Goal: Information Seeking & Learning: Learn about a topic

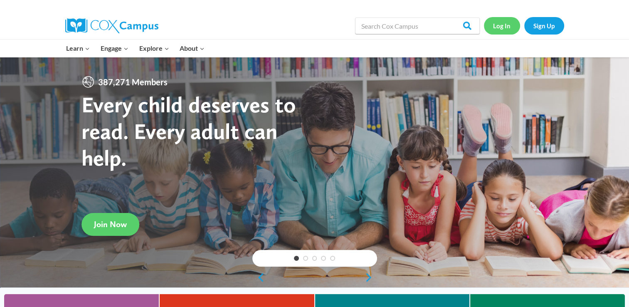
click at [504, 24] on link "Log In" at bounding box center [502, 25] width 36 height 17
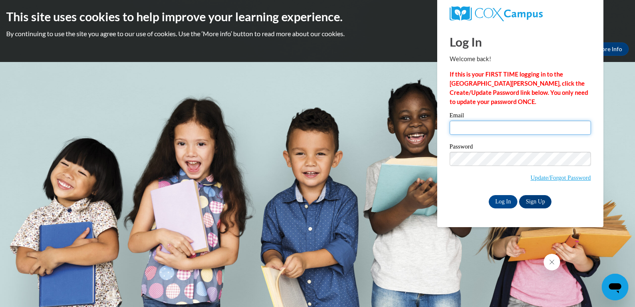
click at [457, 129] on input "Email" at bounding box center [520, 128] width 141 height 14
type input "mabelethridge31@gmail.com"
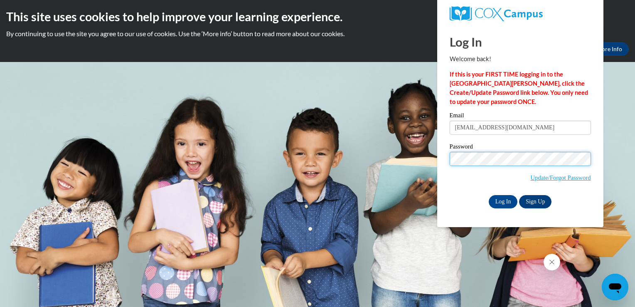
click at [489, 195] on input "Log In" at bounding box center [503, 201] width 29 height 13
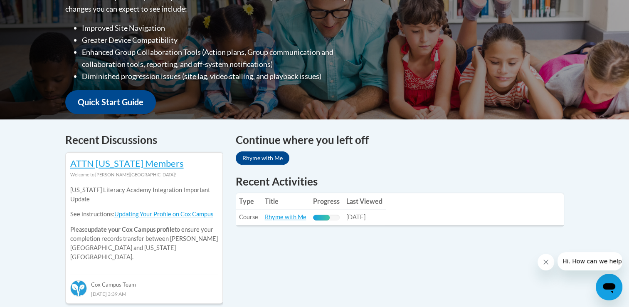
scroll to position [236, 0]
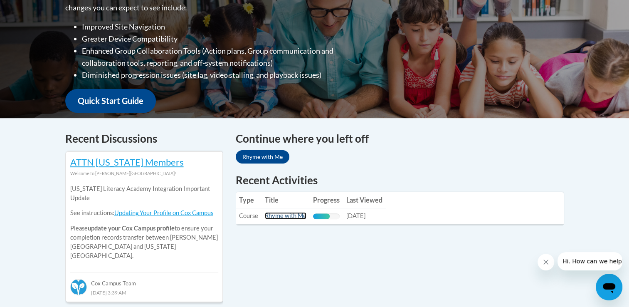
click at [291, 215] on link "Rhyme with Me" at bounding box center [286, 215] width 42 height 7
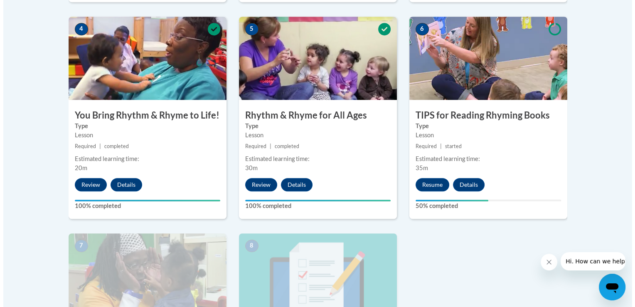
scroll to position [489, 0]
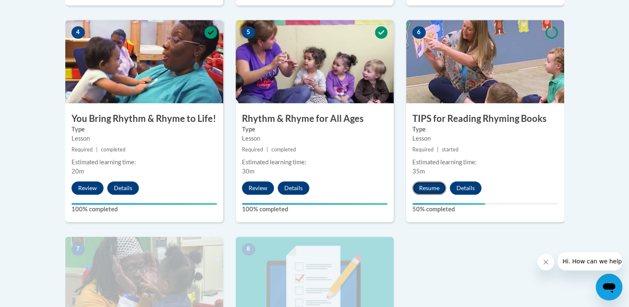
click at [426, 190] on button "Resume" at bounding box center [429, 187] width 34 height 13
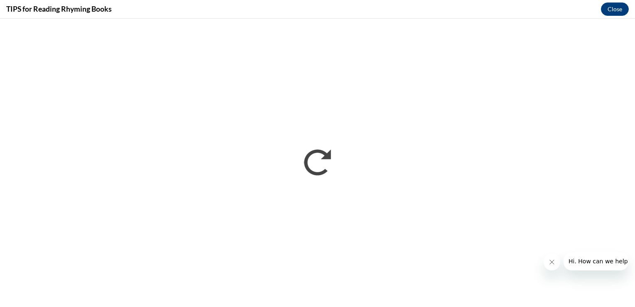
scroll to position [0, 0]
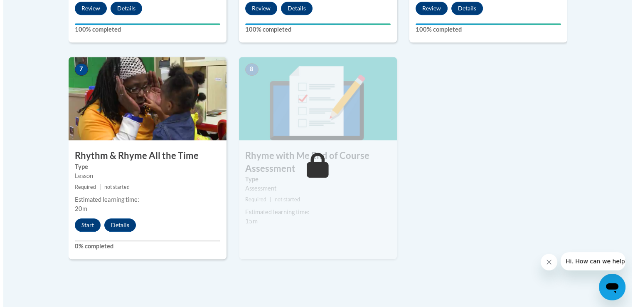
scroll to position [669, 0]
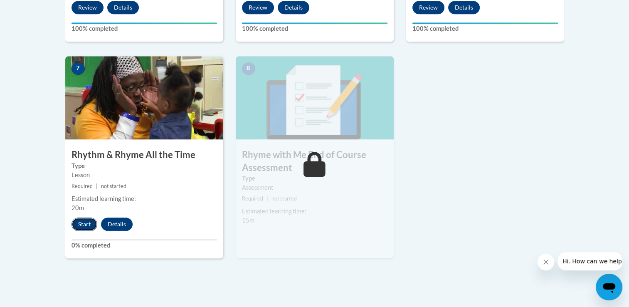
click at [74, 223] on button "Start" at bounding box center [84, 223] width 26 height 13
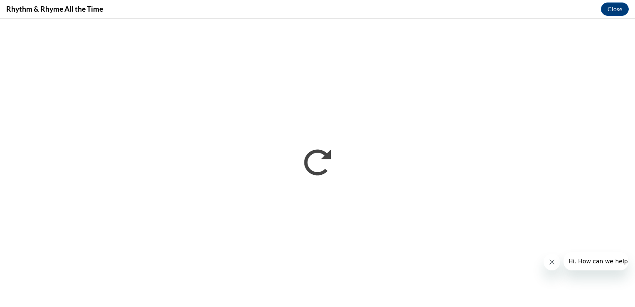
scroll to position [0, 0]
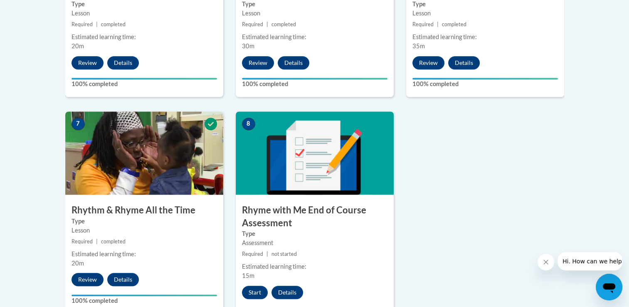
scroll to position [613, 0]
